Goal: Task Accomplishment & Management: Complete application form

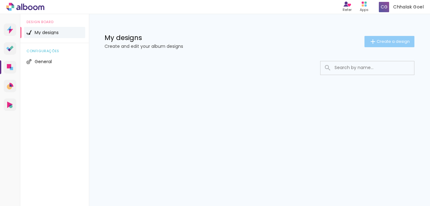
click at [373, 41] on iron-icon at bounding box center [372, 41] width 7 height 7
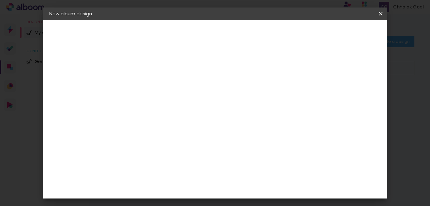
click at [151, 84] on input at bounding box center [151, 84] width 0 height 10
type input "NASA"
type paper-input "NASA"
click at [177, 36] on paper-button "Next" at bounding box center [166, 33] width 22 height 11
click at [166, 103] on input "text" at bounding box center [151, 107] width 31 height 8
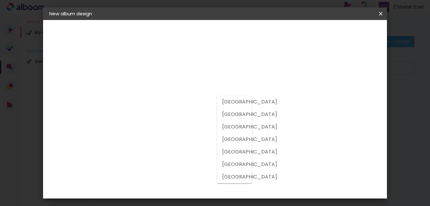
click at [231, 73] on div "Supplier Choose a supplier or continue with free size Previous Next" at bounding box center [177, 46] width 106 height 53
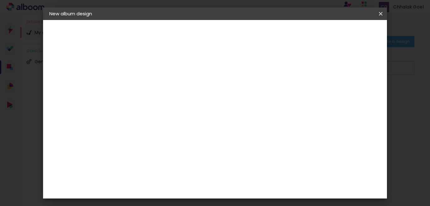
click at [378, 15] on iron-icon at bounding box center [380, 14] width 7 height 6
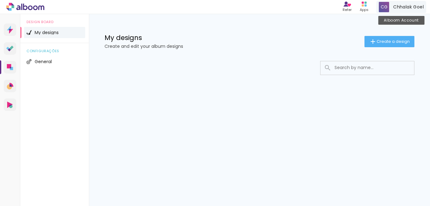
click at [392, 6] on div "Chhalak Goel Alboom Account" at bounding box center [401, 7] width 50 height 12
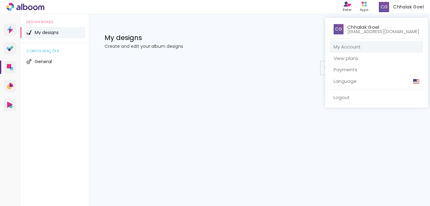
click at [367, 50] on link "My Account" at bounding box center [376, 47] width 93 height 12
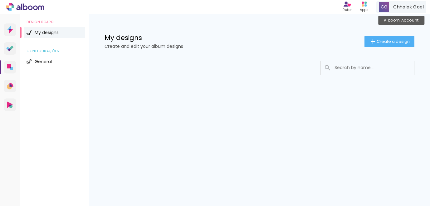
click at [389, 2] on div "Chhalak Goel Alboom Account" at bounding box center [401, 7] width 50 height 12
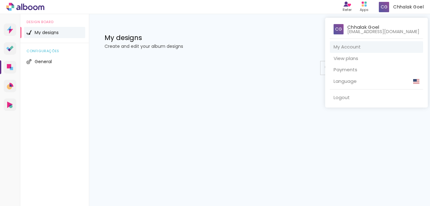
click at [365, 45] on link "My Account" at bounding box center [376, 47] width 93 height 12
click at [396, 7] on div at bounding box center [215, 103] width 430 height 206
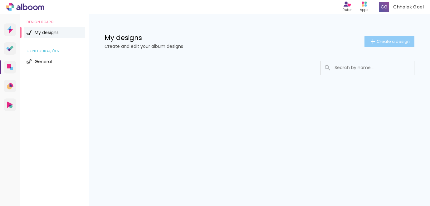
click at [382, 38] on paper-button "Create a design" at bounding box center [389, 41] width 50 height 11
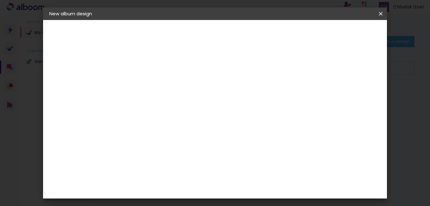
click at [151, 85] on input at bounding box center [151, 84] width 0 height 10
type input "Nasa"
type paper-input "Nasa"
click at [0, 0] on slot "Next" at bounding box center [0, 0] width 0 height 0
click at [173, 100] on paper-input-container "Operation country" at bounding box center [154, 107] width 40 height 14
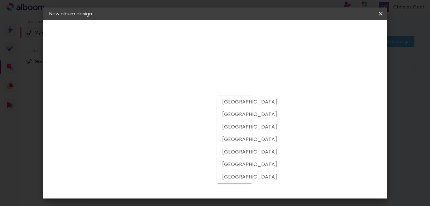
click at [247, 99] on div at bounding box center [234, 138] width 35 height 87
click at [0, 0] on slot "[GEOGRAPHIC_DATA]" at bounding box center [0, 0] width 0 height 0
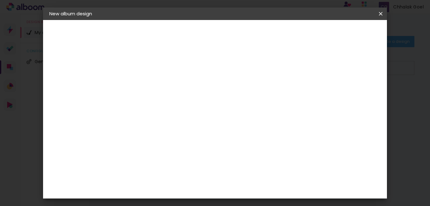
click at [179, 103] on input "[GEOGRAPHIC_DATA]" at bounding box center [158, 107] width 44 height 8
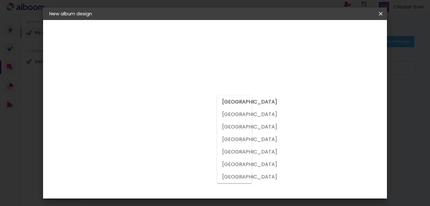
click at [0, 0] on slot "[GEOGRAPHIC_DATA]" at bounding box center [0, 0] width 0 height 0
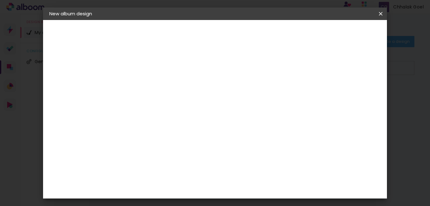
click at [184, 122] on input at bounding box center [160, 126] width 48 height 8
click at [179, 103] on input "[GEOGRAPHIC_DATA]" at bounding box center [157, 107] width 43 height 8
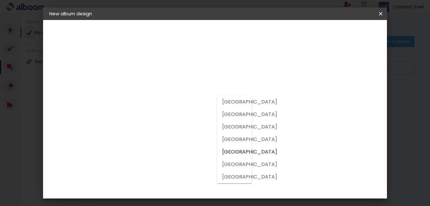
click at [0, 0] on slot "[GEOGRAPHIC_DATA]" at bounding box center [0, 0] width 0 height 0
type input "[GEOGRAPHIC_DATA]"
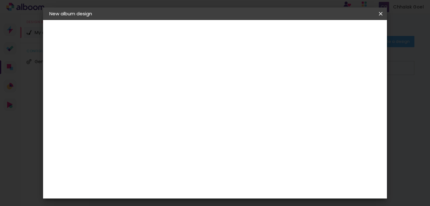
scroll to position [31, 0]
click at [184, 99] on div at bounding box center [160, 99] width 49 height 1
type input "akshit"
type paper-input "akshit"
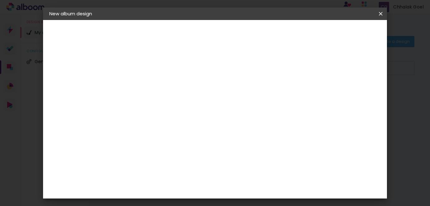
click at [216, 134] on album-spec-supplier-section at bounding box center [175, 103] width 83 height 84
click at [382, 13] on iron-icon at bounding box center [380, 14] width 7 height 6
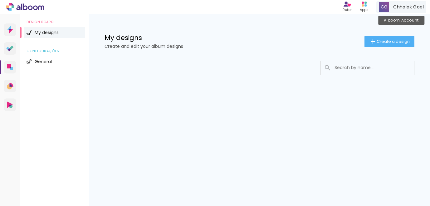
click at [387, 8] on span at bounding box center [384, 7] width 10 height 10
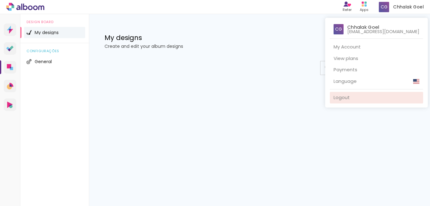
click at [355, 98] on link "Logout" at bounding box center [376, 98] width 93 height 12
